Goal: Communication & Community: Participate in discussion

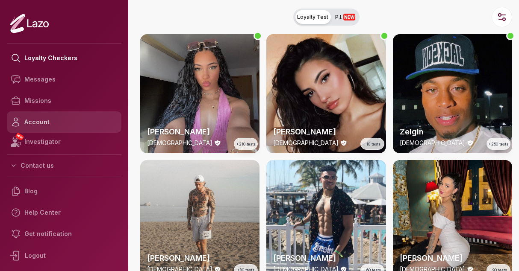
click at [57, 121] on link "Account" at bounding box center [64, 122] width 114 height 21
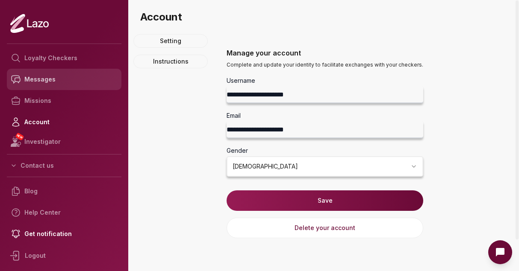
click at [50, 83] on link "Messages" at bounding box center [64, 79] width 114 height 21
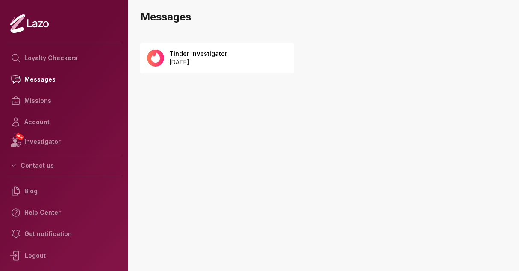
click at [212, 67] on div "Tinder Investigator [DATE]" at bounding box center [217, 58] width 154 height 31
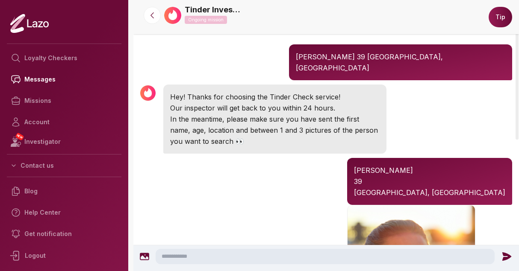
scroll to position [29, 0]
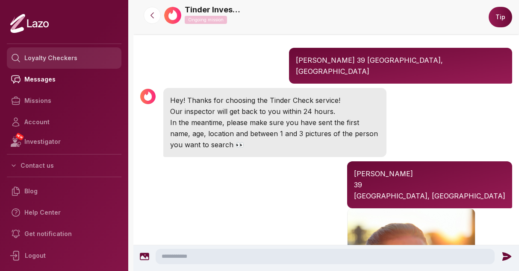
click at [69, 54] on link "Loyalty Checkers" at bounding box center [64, 57] width 114 height 21
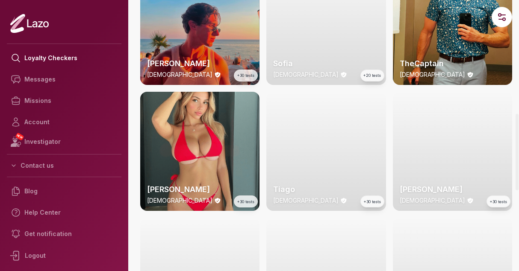
scroll to position [452, 0]
